Goal: Use online tool/utility

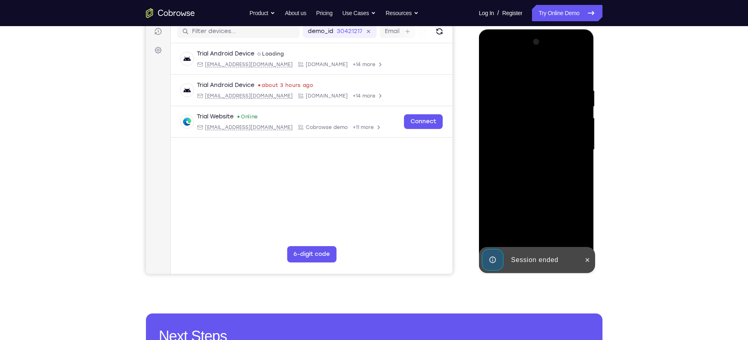
scroll to position [106, 0]
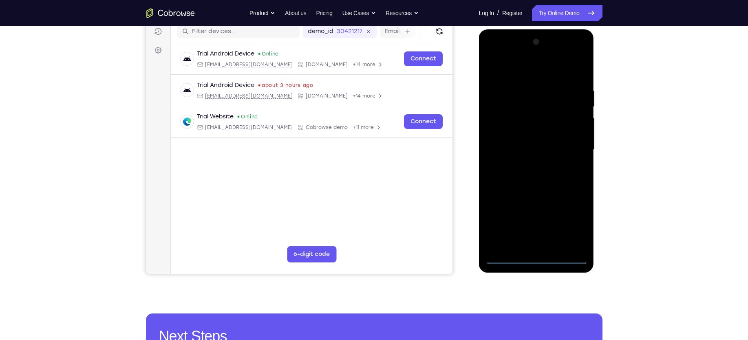
click at [534, 259] on div at bounding box center [536, 149] width 103 height 228
click at [570, 223] on div at bounding box center [536, 149] width 103 height 228
click at [516, 68] on div at bounding box center [536, 149] width 103 height 228
click at [570, 143] on div at bounding box center [536, 149] width 103 height 228
click at [529, 165] on div at bounding box center [536, 149] width 103 height 228
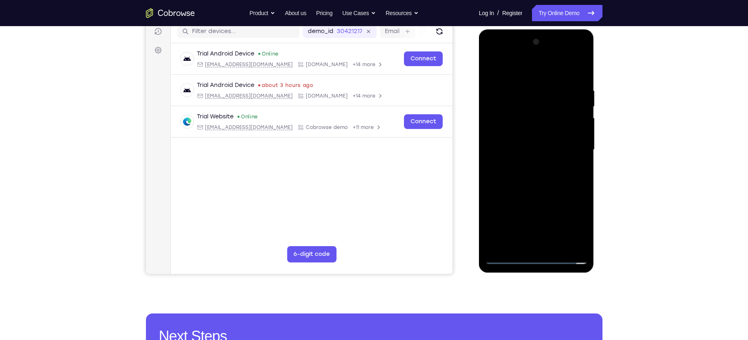
click at [522, 137] on div at bounding box center [536, 149] width 103 height 228
click at [510, 133] on div at bounding box center [536, 149] width 103 height 228
click at [577, 131] on div at bounding box center [536, 149] width 103 height 228
click at [507, 148] on div at bounding box center [536, 149] width 103 height 228
click at [511, 175] on div at bounding box center [536, 149] width 103 height 228
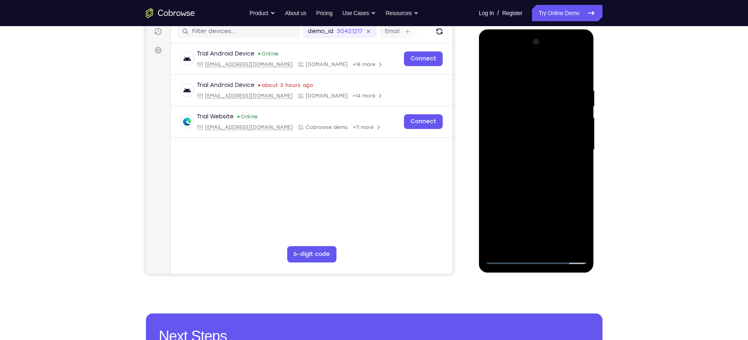
click at [524, 175] on div at bounding box center [536, 149] width 103 height 228
click at [555, 67] on div at bounding box center [536, 149] width 103 height 228
click at [518, 187] on div at bounding box center [536, 149] width 103 height 228
click at [557, 246] on div at bounding box center [536, 149] width 103 height 228
click at [538, 192] on div at bounding box center [536, 149] width 103 height 228
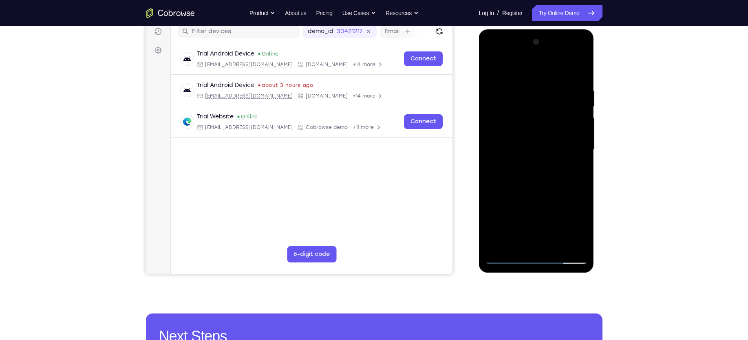
click at [524, 156] on div at bounding box center [536, 149] width 103 height 228
click at [510, 198] on div at bounding box center [536, 149] width 103 height 228
click at [525, 197] on div at bounding box center [536, 149] width 103 height 228
click at [575, 167] on div at bounding box center [536, 149] width 103 height 228
click at [492, 68] on div at bounding box center [536, 149] width 103 height 228
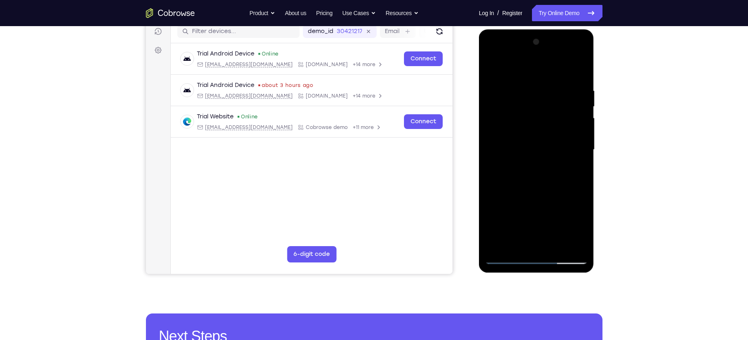
click at [505, 157] on div at bounding box center [536, 149] width 103 height 228
click at [528, 190] on div at bounding box center [536, 149] width 103 height 228
click at [546, 189] on div at bounding box center [536, 149] width 103 height 228
click at [574, 171] on div at bounding box center [536, 149] width 103 height 228
click at [508, 130] on div at bounding box center [536, 149] width 103 height 228
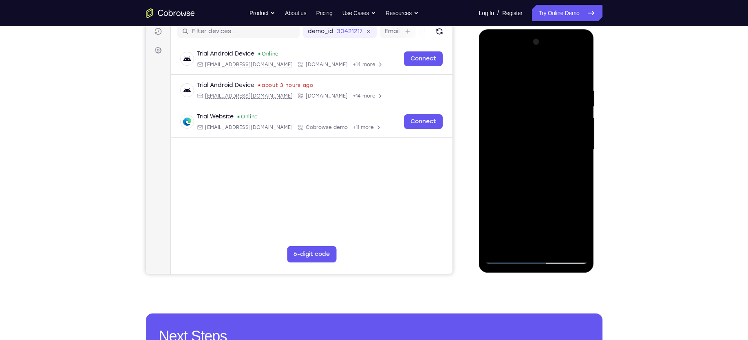
click at [523, 201] on div at bounding box center [536, 149] width 103 height 228
click at [573, 170] on div at bounding box center [536, 149] width 103 height 228
click at [492, 67] on div at bounding box center [536, 149] width 103 height 228
click at [521, 172] on div at bounding box center [536, 149] width 103 height 228
click at [577, 171] on div at bounding box center [536, 149] width 103 height 228
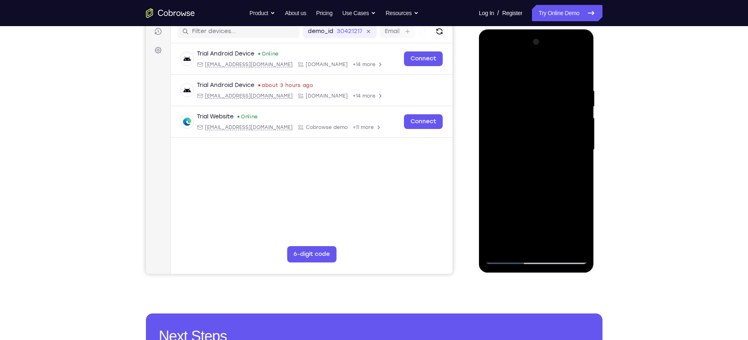
click at [577, 170] on div at bounding box center [536, 149] width 103 height 228
click at [575, 170] on div at bounding box center [536, 149] width 103 height 228
click at [492, 65] on div at bounding box center [536, 149] width 103 height 228
click at [525, 159] on div at bounding box center [536, 149] width 103 height 228
click at [524, 158] on div at bounding box center [536, 149] width 103 height 228
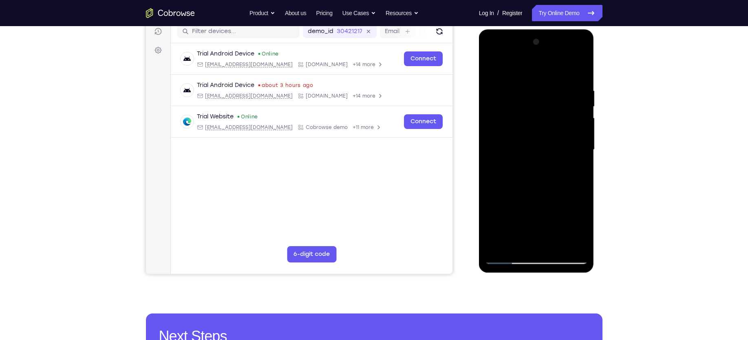
drag, startPoint x: 525, startPoint y: 195, endPoint x: 525, endPoint y: 150, distance: 44.9
click at [525, 150] on div at bounding box center [536, 149] width 103 height 228
click at [511, 198] on div at bounding box center [536, 149] width 103 height 228
click at [529, 197] on div at bounding box center [536, 149] width 103 height 228
click at [576, 170] on div at bounding box center [536, 149] width 103 height 228
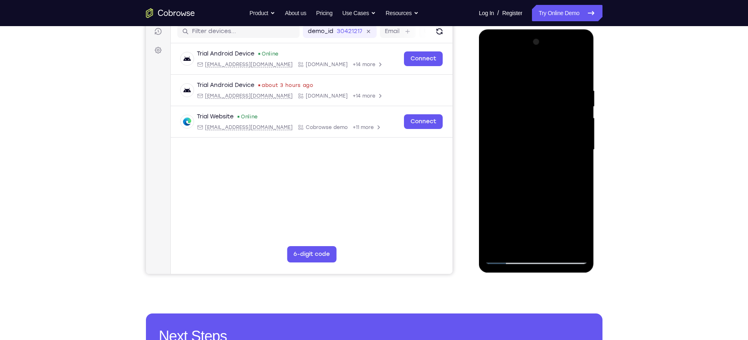
click at [516, 126] on div at bounding box center [536, 149] width 103 height 228
click at [537, 201] on div at bounding box center [536, 149] width 103 height 228
click at [515, 245] on div at bounding box center [536, 149] width 103 height 228
click at [549, 206] on div at bounding box center [536, 149] width 103 height 228
click at [576, 165] on div at bounding box center [536, 149] width 103 height 228
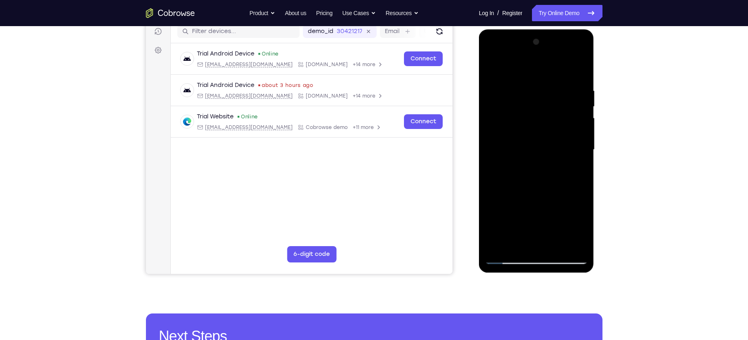
click at [490, 69] on div at bounding box center [536, 149] width 103 height 228
click at [522, 151] on div at bounding box center [536, 149] width 103 height 228
click at [518, 241] on div at bounding box center [536, 149] width 103 height 228
click at [559, 215] on div at bounding box center [536, 149] width 103 height 228
click at [578, 164] on div at bounding box center [536, 149] width 103 height 228
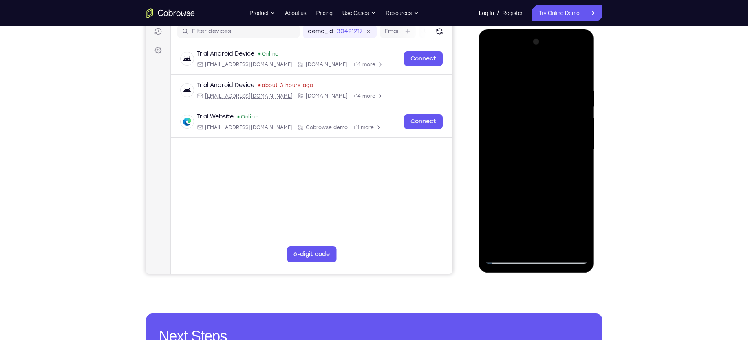
click at [493, 69] on div at bounding box center [536, 149] width 103 height 228
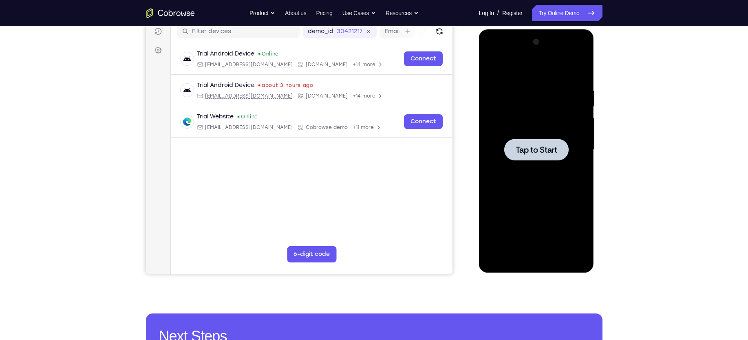
click at [518, 147] on span "Tap to Start" at bounding box center [537, 150] width 42 height 8
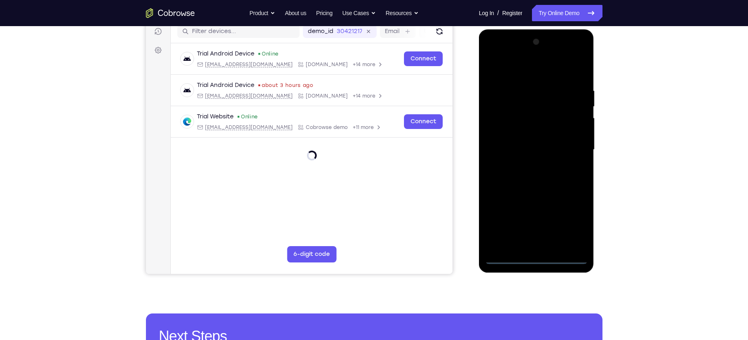
click at [536, 257] on div at bounding box center [536, 149] width 103 height 228
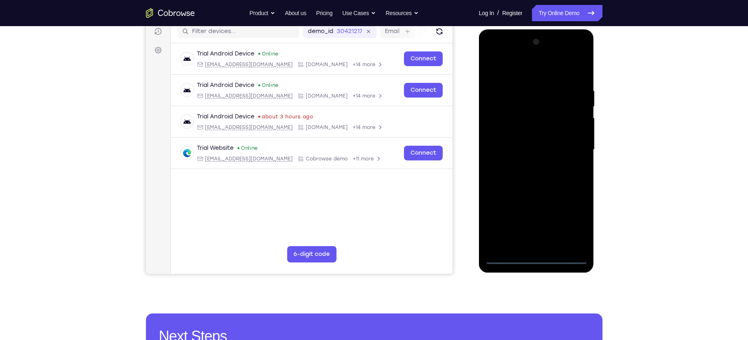
click at [536, 259] on div at bounding box center [536, 149] width 103 height 228
click at [572, 224] on div at bounding box center [536, 149] width 103 height 228
click at [574, 219] on div at bounding box center [536, 149] width 103 height 228
click at [570, 221] on div at bounding box center [536, 149] width 103 height 228
click at [524, 69] on div at bounding box center [536, 149] width 103 height 228
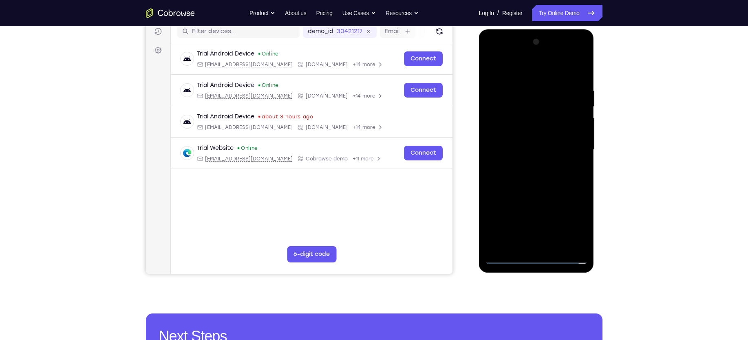
click at [569, 147] on div at bounding box center [536, 149] width 103 height 228
click at [527, 166] on div at bounding box center [536, 149] width 103 height 228
click at [540, 136] on div at bounding box center [536, 149] width 103 height 228
click at [506, 129] on div at bounding box center [536, 149] width 103 height 228
click at [564, 147] on div at bounding box center [536, 149] width 103 height 228
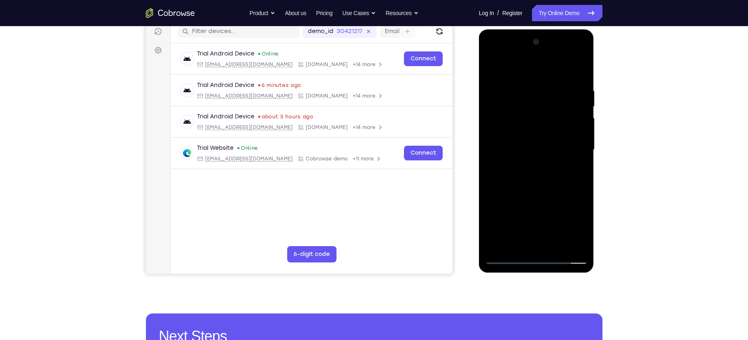
click at [549, 175] on div at bounding box center [536, 149] width 103 height 228
click at [535, 175] on div at bounding box center [536, 149] width 103 height 228
click at [552, 65] on div at bounding box center [536, 149] width 103 height 228
click at [546, 80] on div at bounding box center [536, 149] width 103 height 228
click at [519, 178] on div at bounding box center [536, 149] width 103 height 228
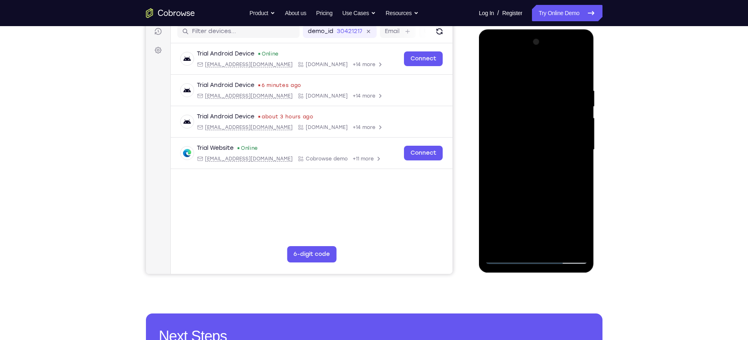
click at [576, 160] on div at bounding box center [536, 149] width 103 height 228
click at [505, 146] on div at bounding box center [536, 149] width 103 height 228
click at [508, 146] on div at bounding box center [536, 149] width 103 height 228
click at [505, 151] on div at bounding box center [536, 149] width 103 height 228
click at [505, 150] on div at bounding box center [536, 149] width 103 height 228
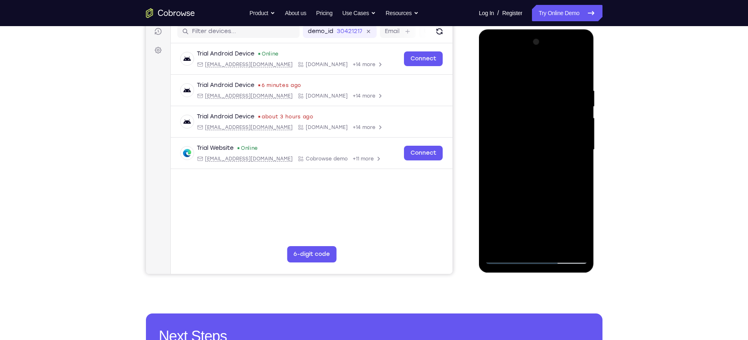
click at [496, 149] on div at bounding box center [536, 149] width 103 height 228
click at [513, 81] on div at bounding box center [536, 149] width 103 height 228
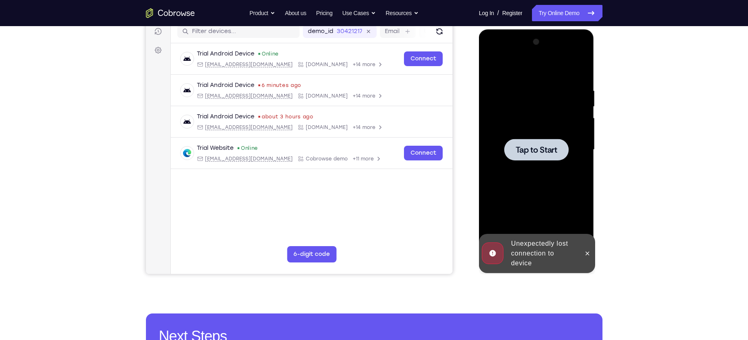
click at [537, 142] on div at bounding box center [536, 150] width 64 height 22
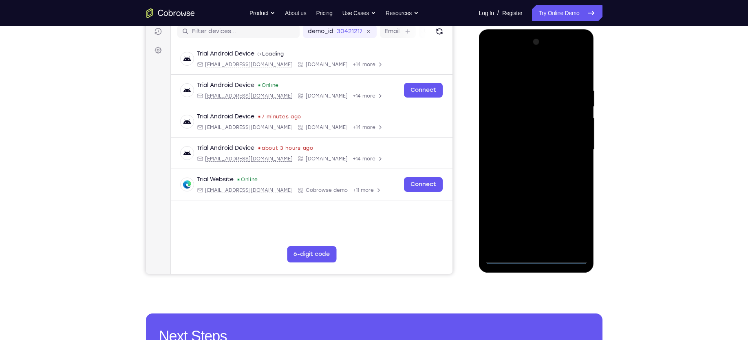
click at [536, 259] on div at bounding box center [536, 149] width 103 height 228
click at [573, 221] on div at bounding box center [536, 149] width 103 height 228
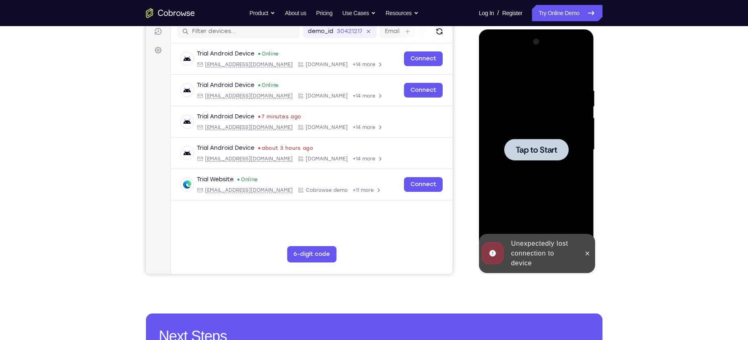
click at [535, 156] on div at bounding box center [536, 150] width 64 height 22
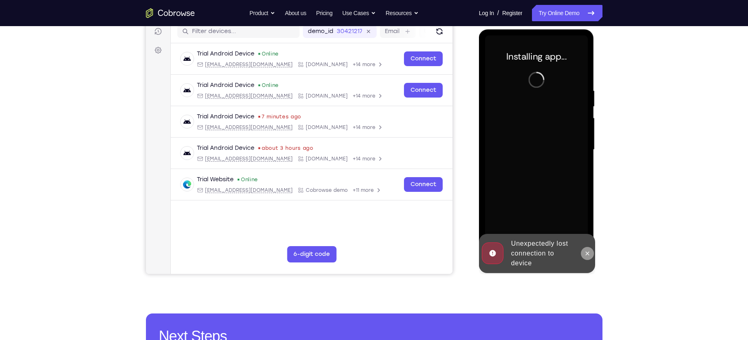
click at [583, 257] on button at bounding box center [587, 253] width 13 height 13
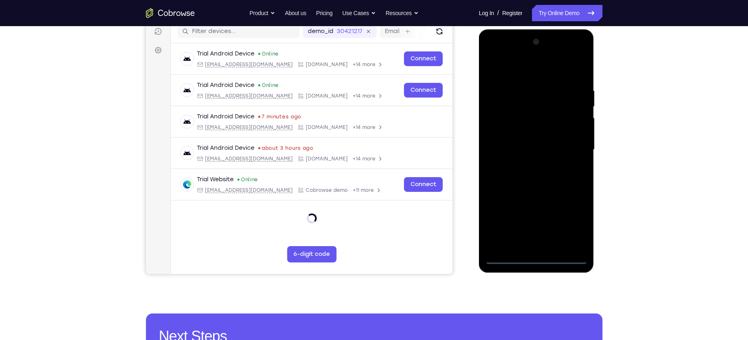
click at [538, 258] on div at bounding box center [536, 149] width 103 height 228
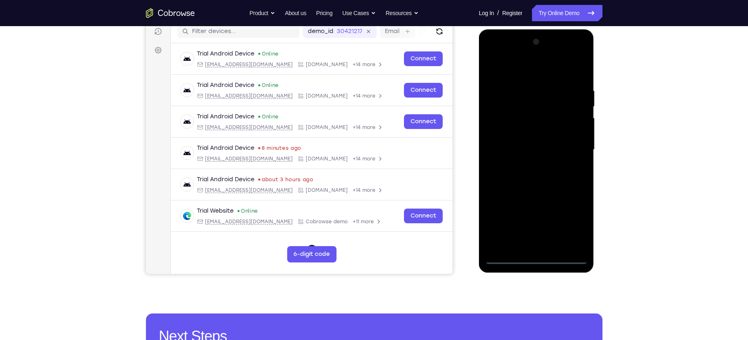
drag, startPoint x: 576, startPoint y: 222, endPoint x: 746, endPoint y: 122, distance: 197.5
click at [576, 222] on div at bounding box center [536, 149] width 103 height 228
click at [518, 75] on div at bounding box center [536, 149] width 103 height 228
click at [571, 144] on div at bounding box center [536, 149] width 103 height 228
click at [529, 164] on div at bounding box center [536, 149] width 103 height 228
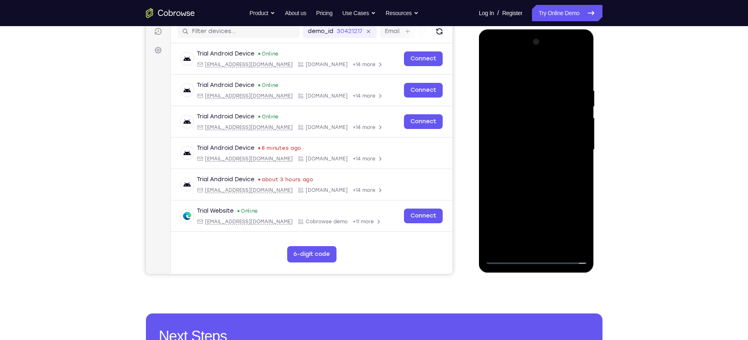
click at [529, 143] on div at bounding box center [536, 149] width 103 height 228
click at [549, 127] on div at bounding box center [536, 149] width 103 height 228
click at [518, 148] on div at bounding box center [536, 149] width 103 height 228
click at [524, 83] on div at bounding box center [536, 149] width 103 height 228
click at [535, 183] on div at bounding box center [536, 149] width 103 height 228
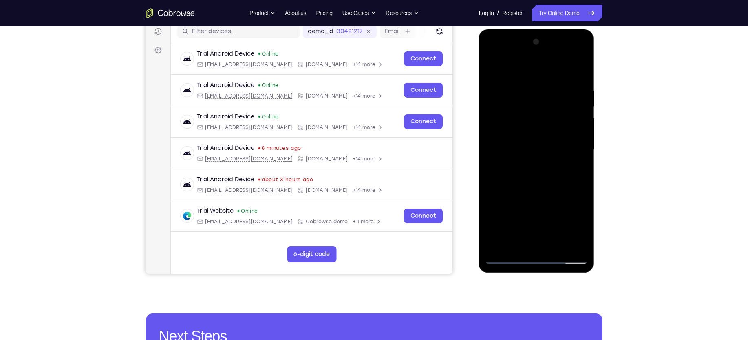
click at [558, 66] on div at bounding box center [536, 149] width 103 height 228
click at [559, 68] on div at bounding box center [536, 149] width 103 height 228
click at [552, 70] on div at bounding box center [536, 149] width 103 height 228
click at [554, 68] on div at bounding box center [536, 149] width 103 height 228
click at [530, 82] on div at bounding box center [536, 149] width 103 height 228
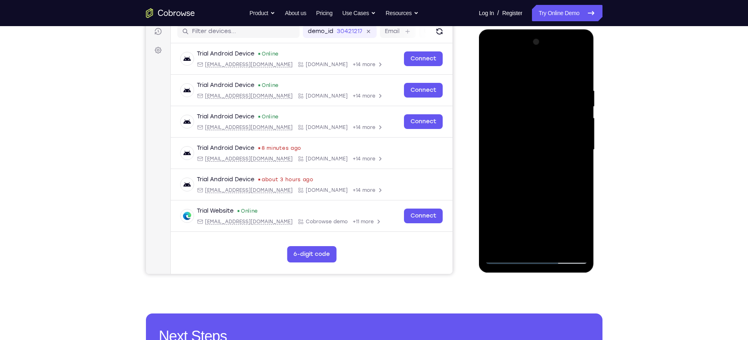
click at [547, 81] on div at bounding box center [536, 149] width 103 height 228
click at [526, 81] on div at bounding box center [536, 149] width 103 height 228
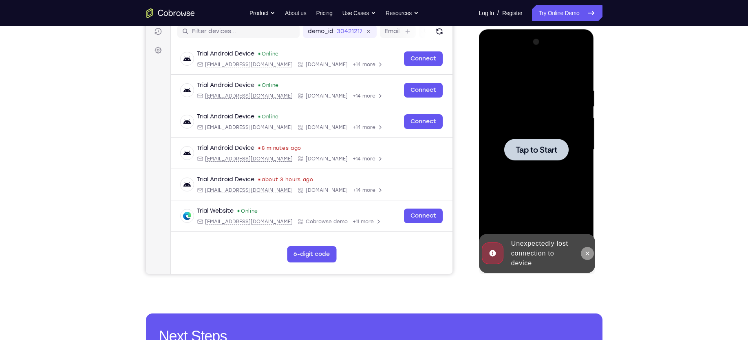
click at [589, 253] on icon at bounding box center [587, 253] width 7 height 7
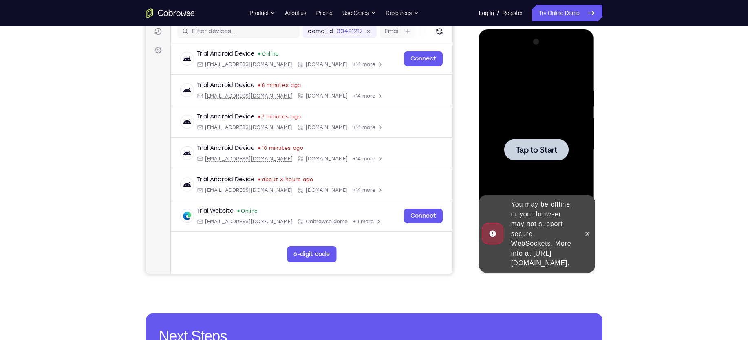
click at [542, 156] on div at bounding box center [536, 150] width 64 height 22
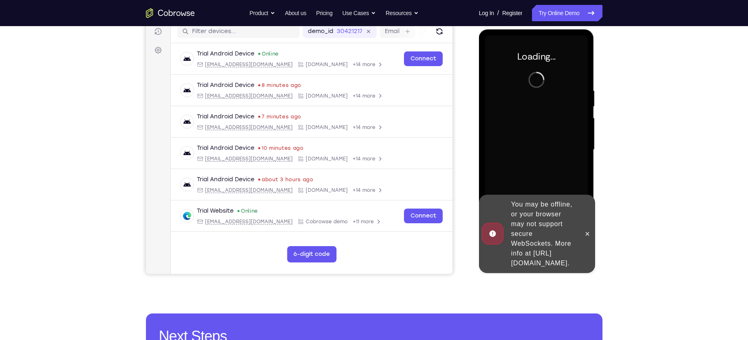
click at [591, 235] on div at bounding box center [587, 234] width 13 height 78
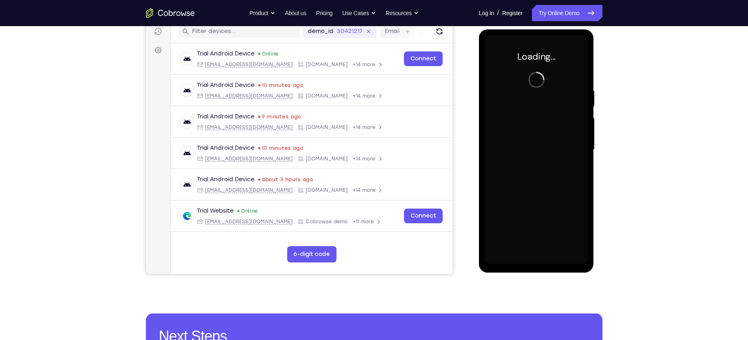
click at [502, 102] on div at bounding box center [536, 149] width 103 height 228
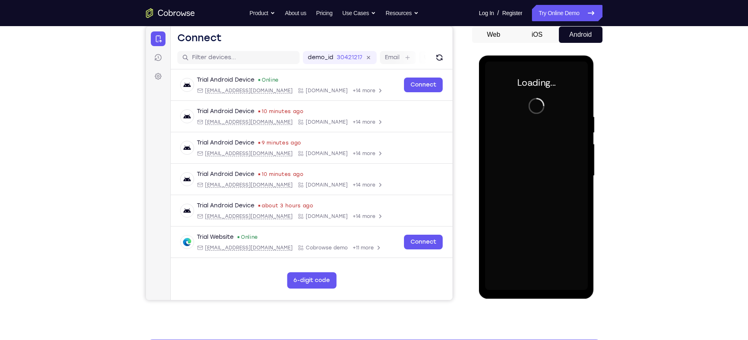
scroll to position [80, 0]
click at [540, 40] on button "iOS" at bounding box center [538, 34] width 44 height 16
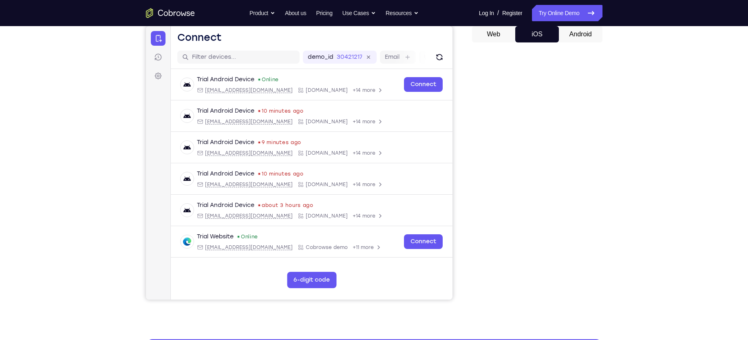
click at [575, 35] on button "Android" at bounding box center [581, 34] width 44 height 16
